Goal: Information Seeking & Learning: Learn about a topic

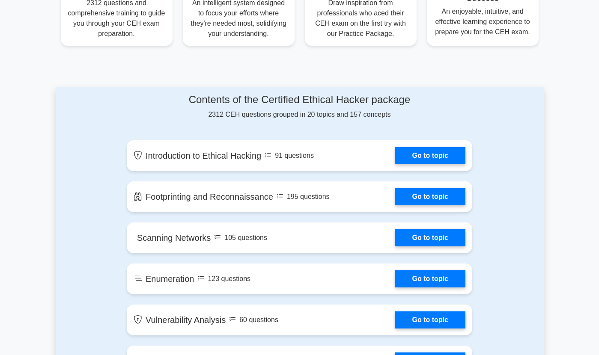
scroll to position [414, 0]
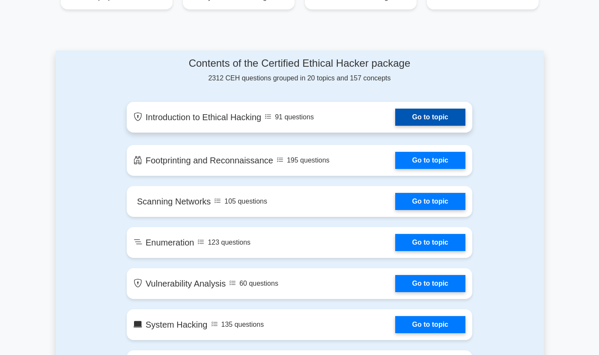
click at [446, 126] on link "Go to topic" at bounding box center [430, 117] width 70 height 17
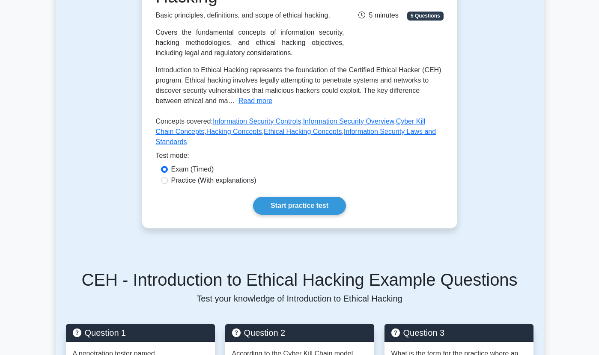
scroll to position [177, 0]
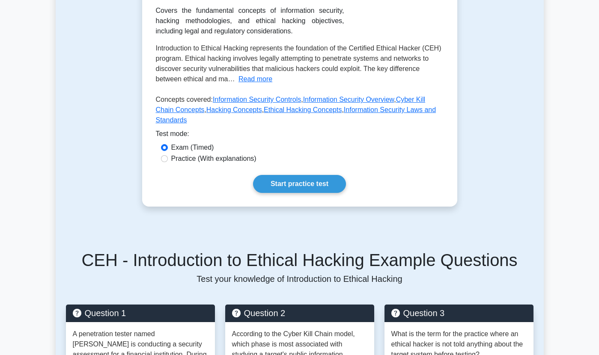
click at [315, 171] on div "Introduction to Ethical Hacking Basic principles, definitions, and scope of eth…" at bounding box center [299, 68] width 315 height 277
drag, startPoint x: 285, startPoint y: 187, endPoint x: 422, endPoint y: 193, distance: 137.6
click at [285, 185] on link "Start practice test" at bounding box center [299, 184] width 93 height 18
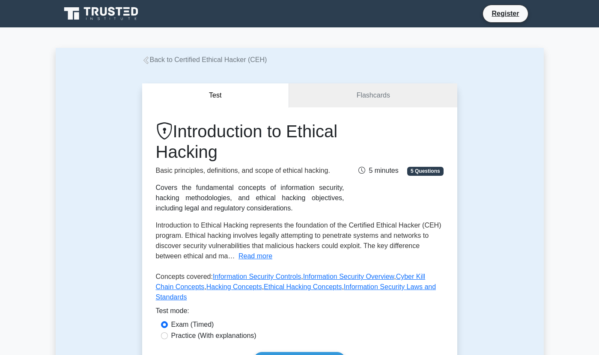
scroll to position [59, 0]
